Goal: Browse casually

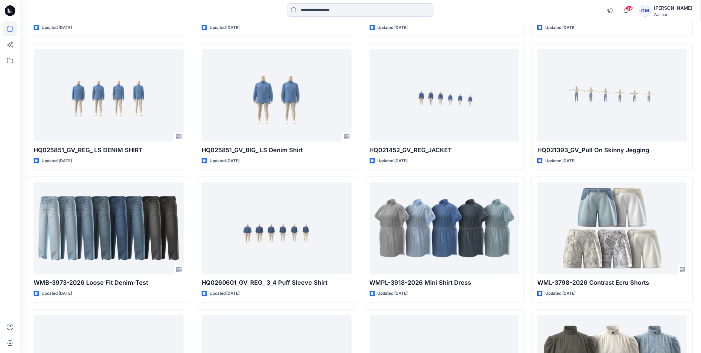
scroll to position [1110, 0]
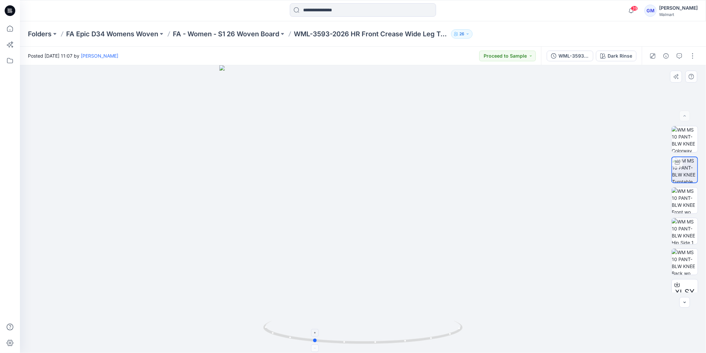
drag, startPoint x: 390, startPoint y: 345, endPoint x: 440, endPoint y: 334, distance: 51.0
click at [440, 334] on icon at bounding box center [363, 332] width 201 height 25
